Goal: Transaction & Acquisition: Purchase product/service

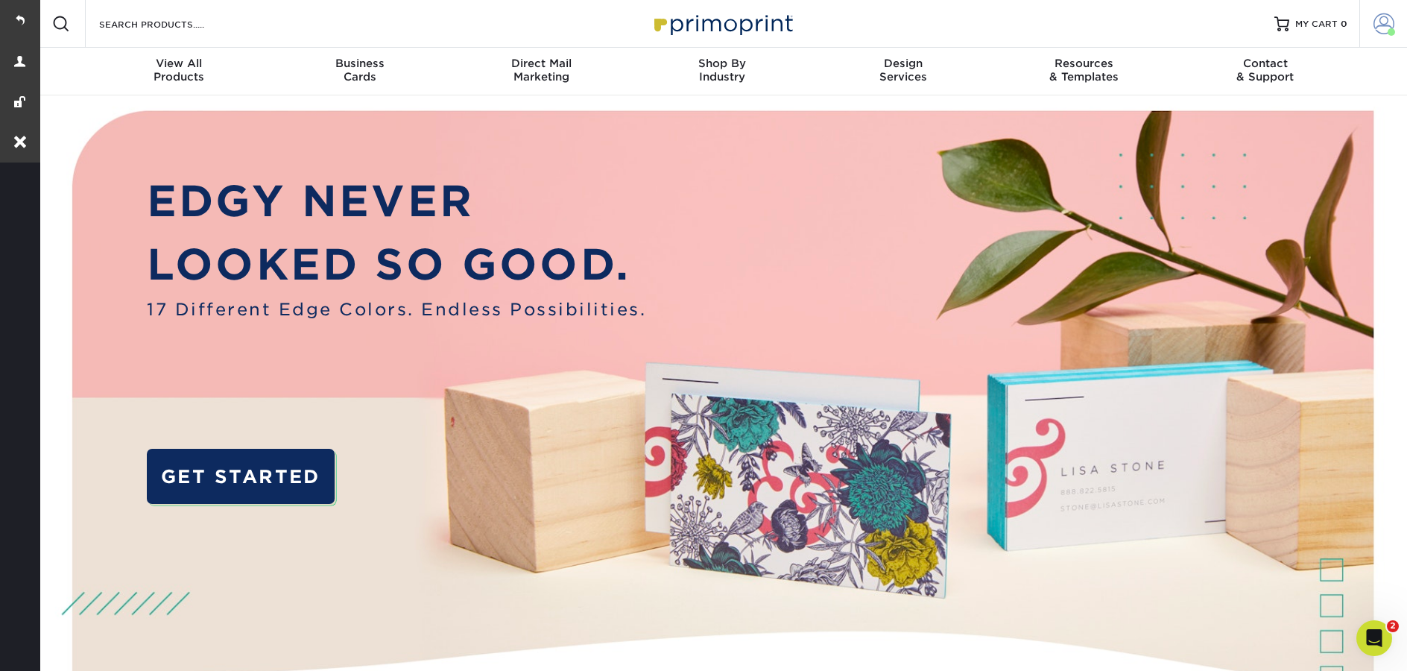
click at [1370, 30] on link "Account" at bounding box center [1383, 24] width 48 height 48
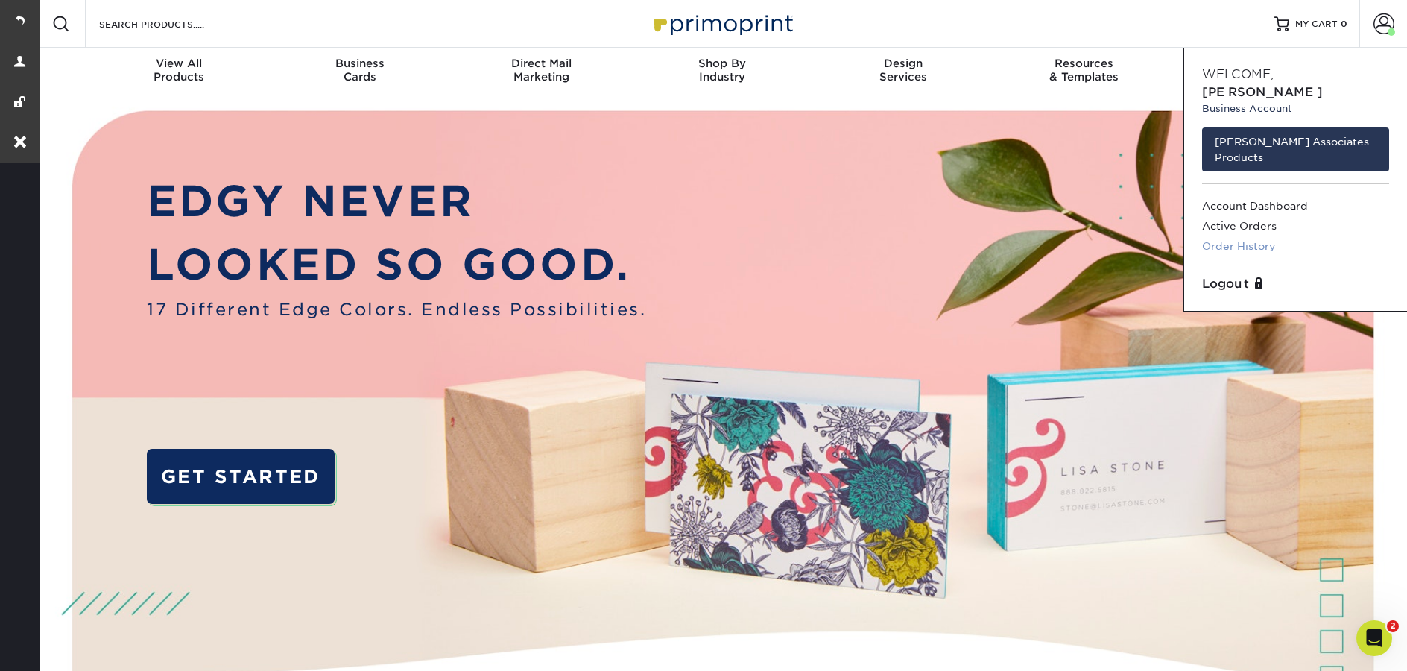
click at [1262, 236] on link "Order History" at bounding box center [1295, 246] width 187 height 20
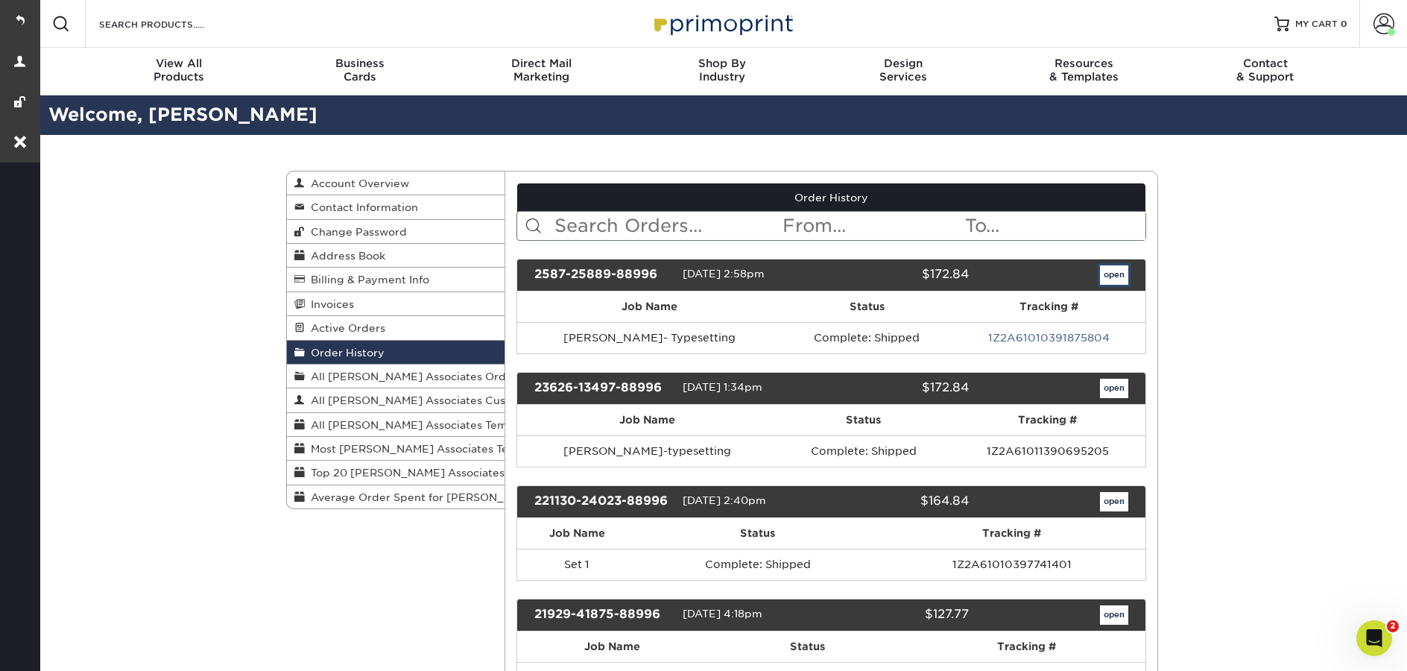
click at [1116, 282] on link "open" at bounding box center [1114, 274] width 28 height 19
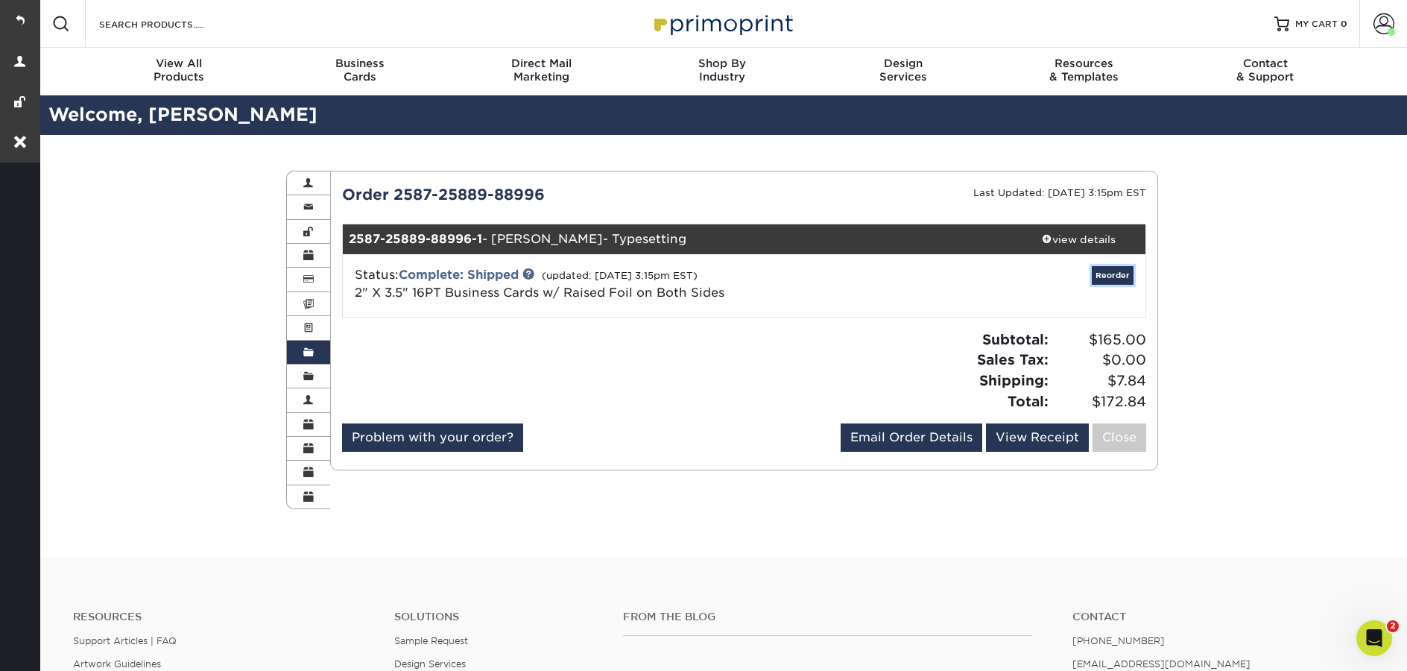
click at [1116, 282] on link "Reorder" at bounding box center [1113, 275] width 42 height 19
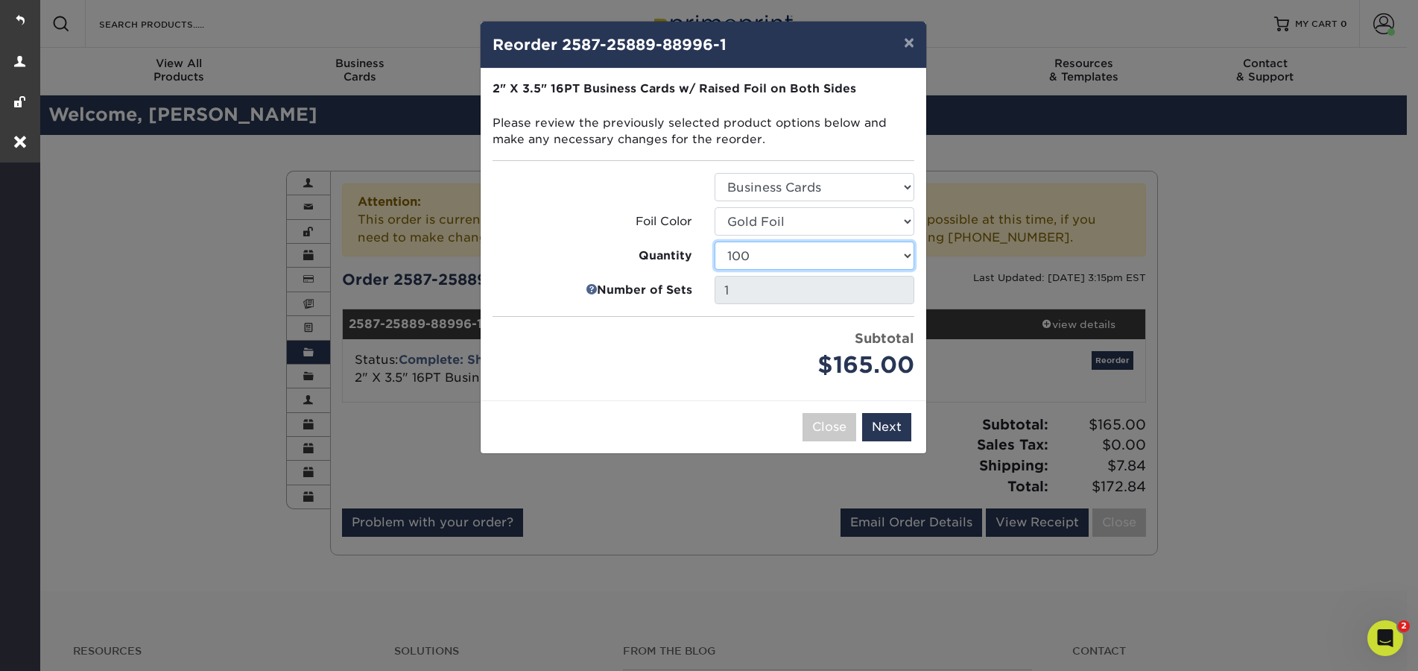
click at [904, 259] on select "100 250 500" at bounding box center [815, 255] width 200 height 28
click at [832, 256] on select "100 250 500" at bounding box center [815, 255] width 200 height 28
click at [715, 241] on select "100 250 500" at bounding box center [815, 255] width 200 height 28
click at [809, 262] on select "100 250 500" at bounding box center [815, 255] width 200 height 28
select select "f593fda3-2d5c-4b9e-9c2c-6197b899ae74"
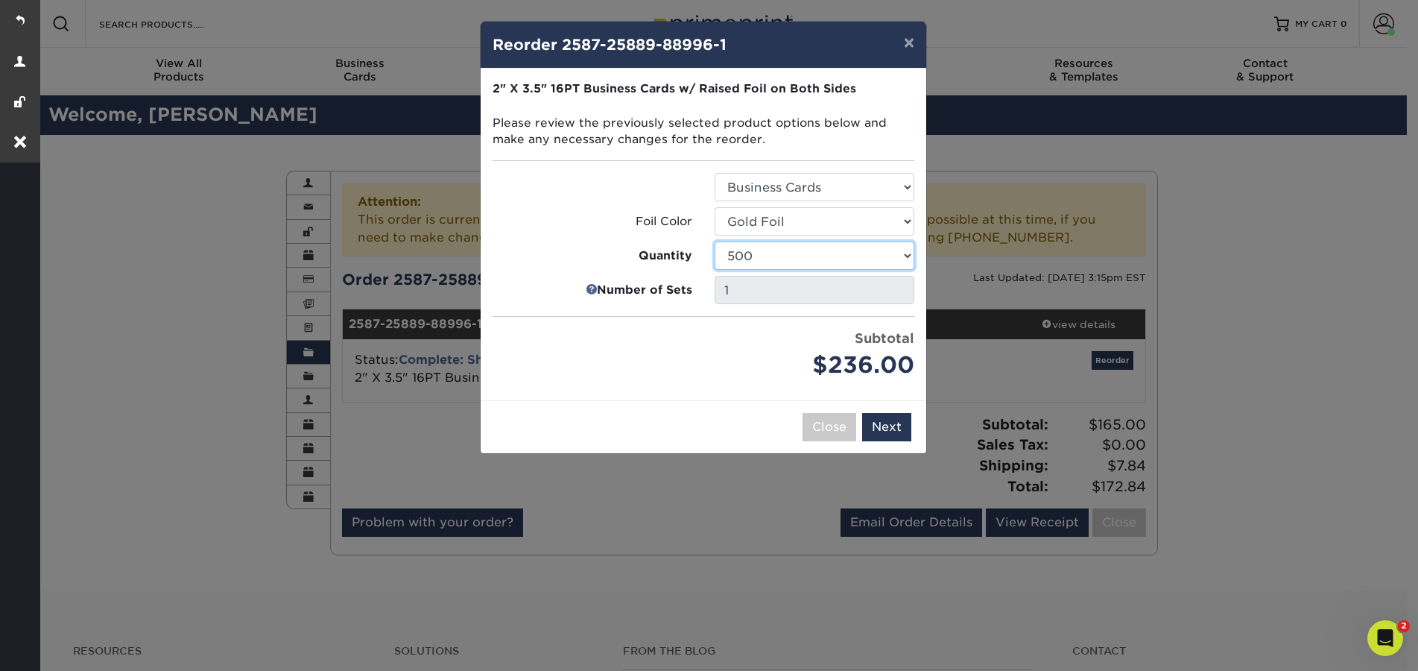
click at [715, 241] on select "100 250 500" at bounding box center [815, 255] width 200 height 28
